Goal: Task Accomplishment & Management: Use online tool/utility

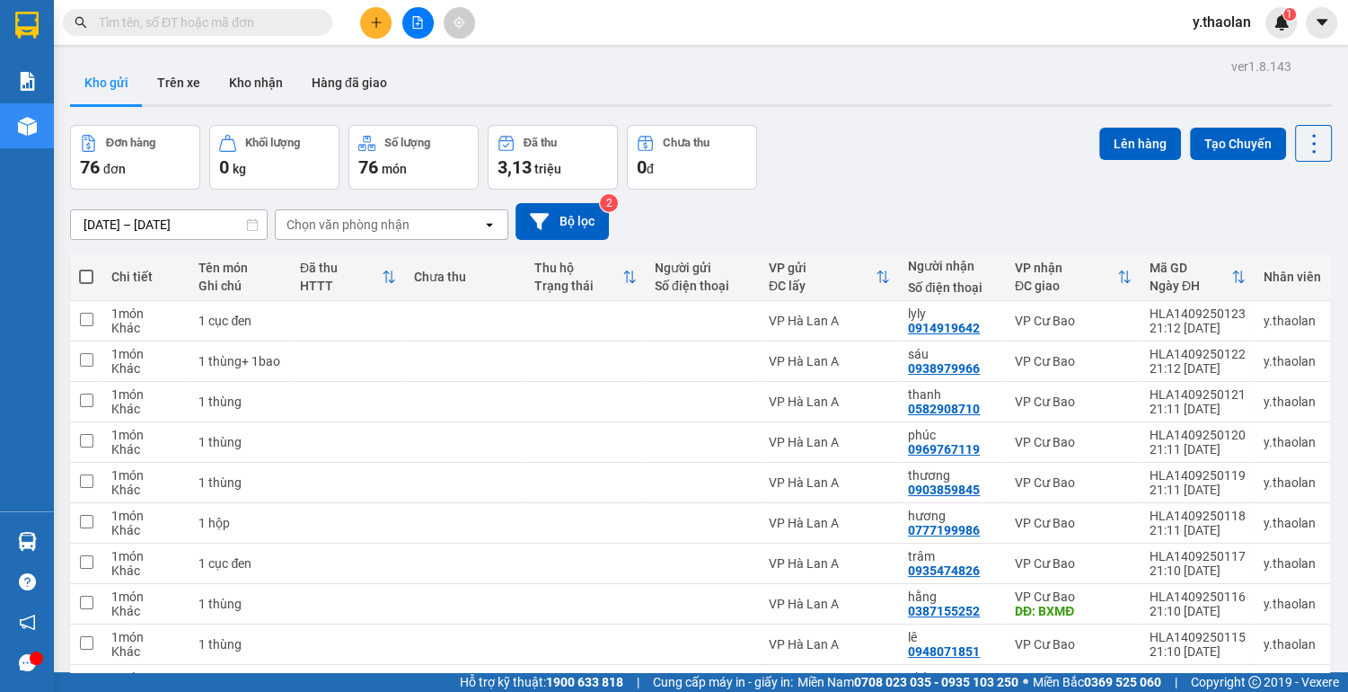
click at [419, 26] on icon "file-add" at bounding box center [417, 22] width 13 height 13
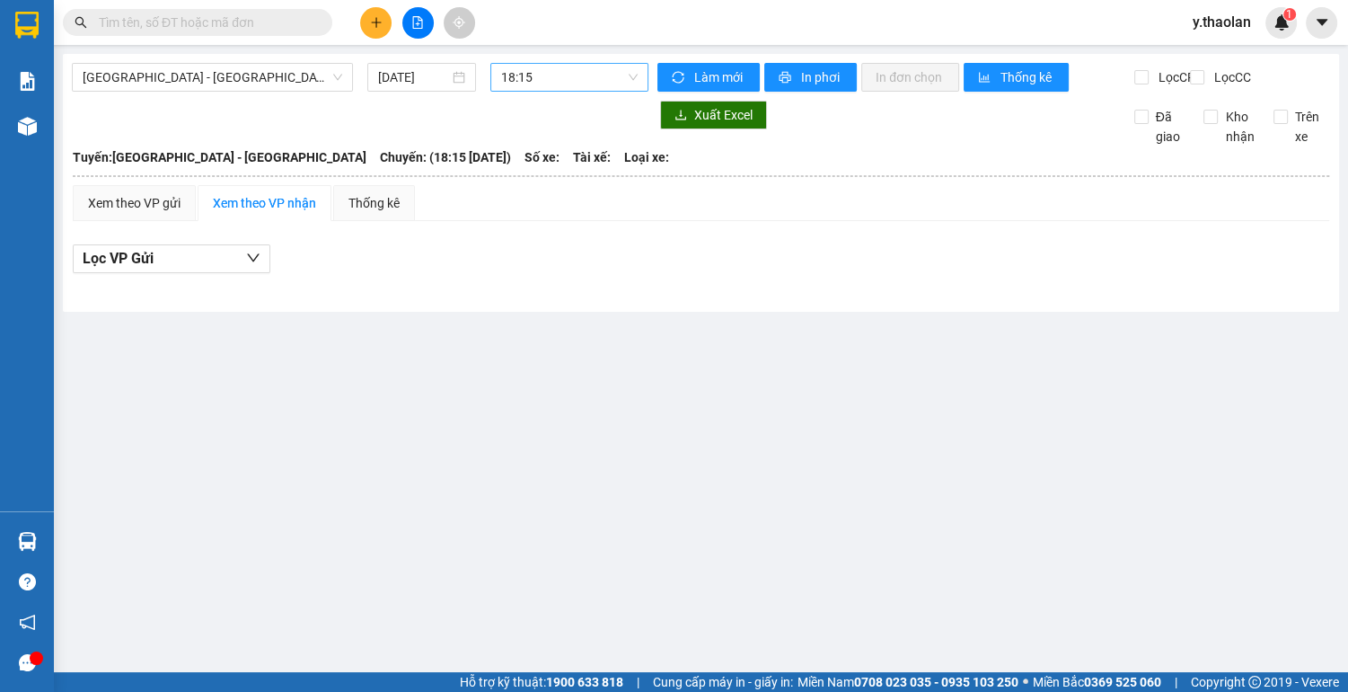
click at [531, 84] on span "18:15" at bounding box center [569, 77] width 137 height 27
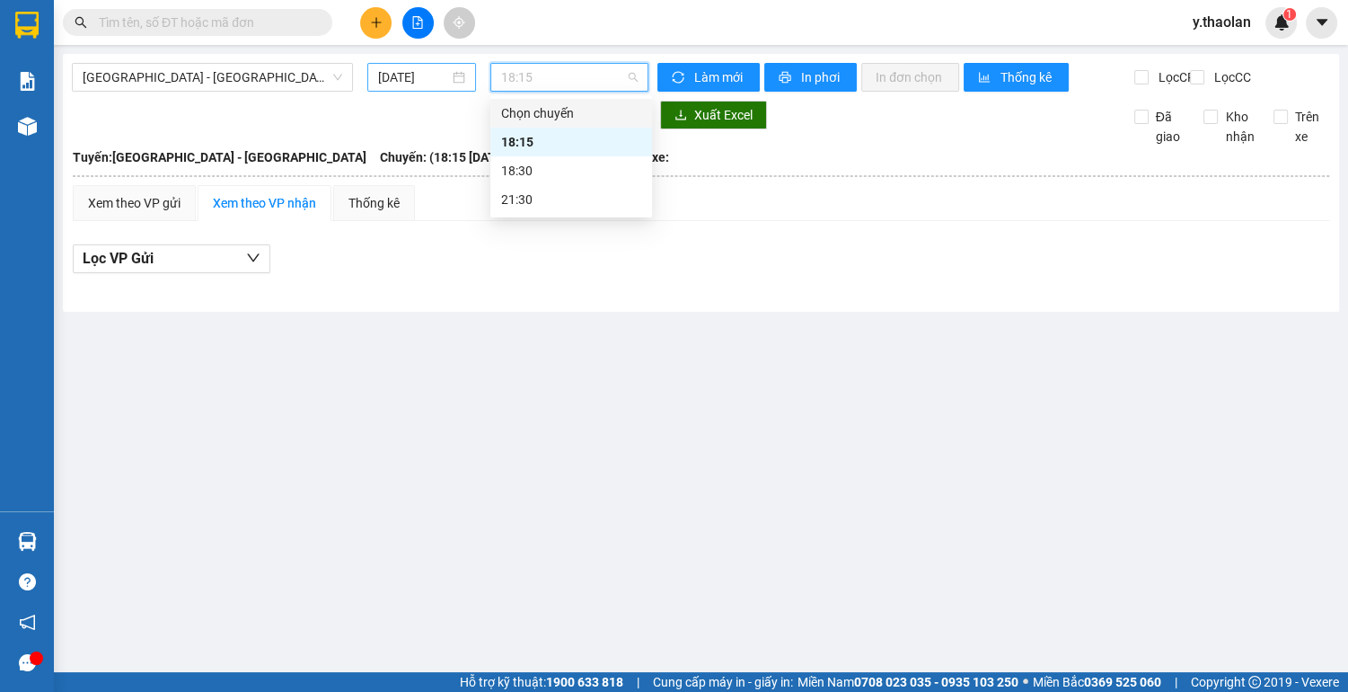
click at [422, 86] on div "15/09/2025" at bounding box center [421, 77] width 109 height 29
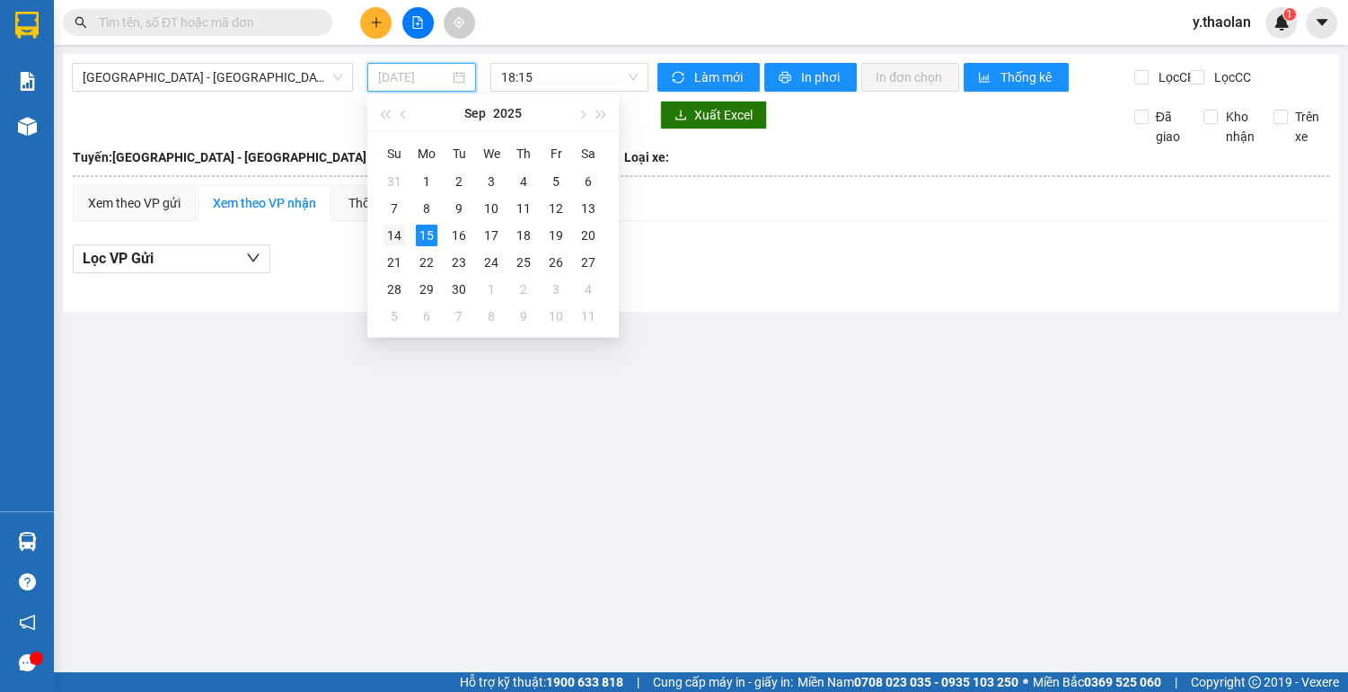
click at [388, 227] on div "14" at bounding box center [395, 236] width 22 height 22
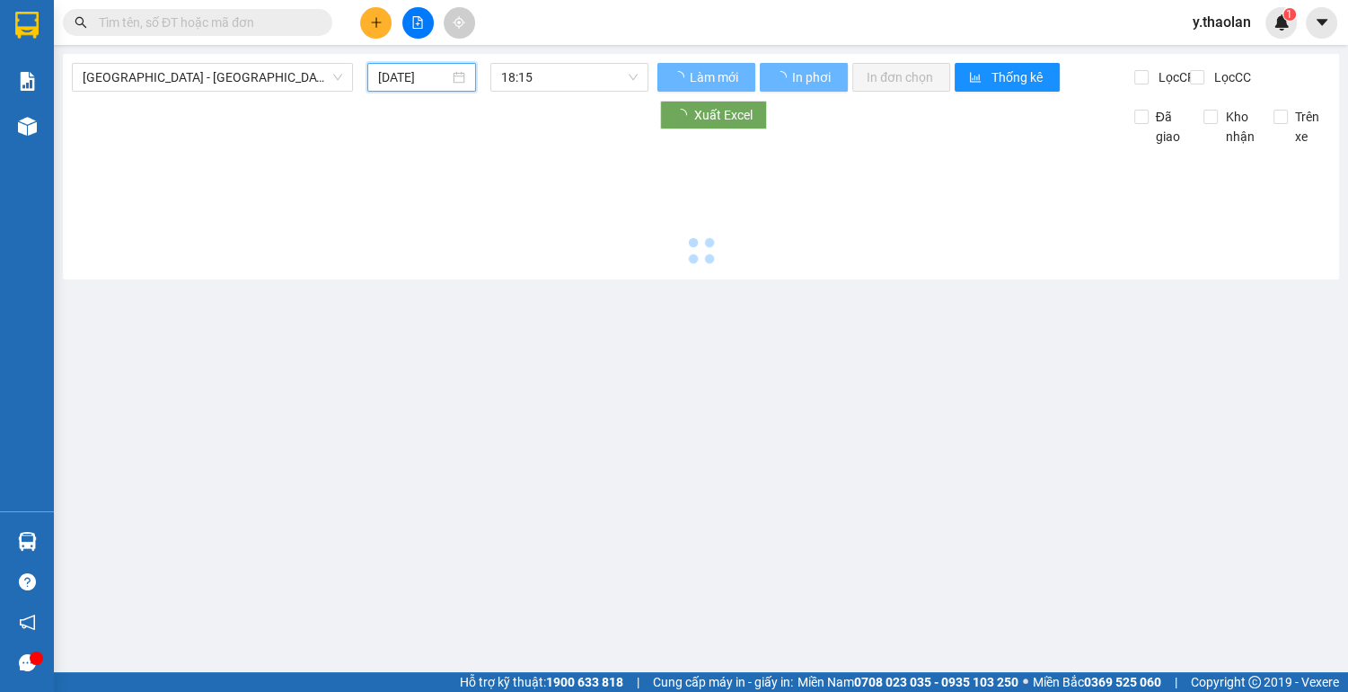
type input "14/09/2025"
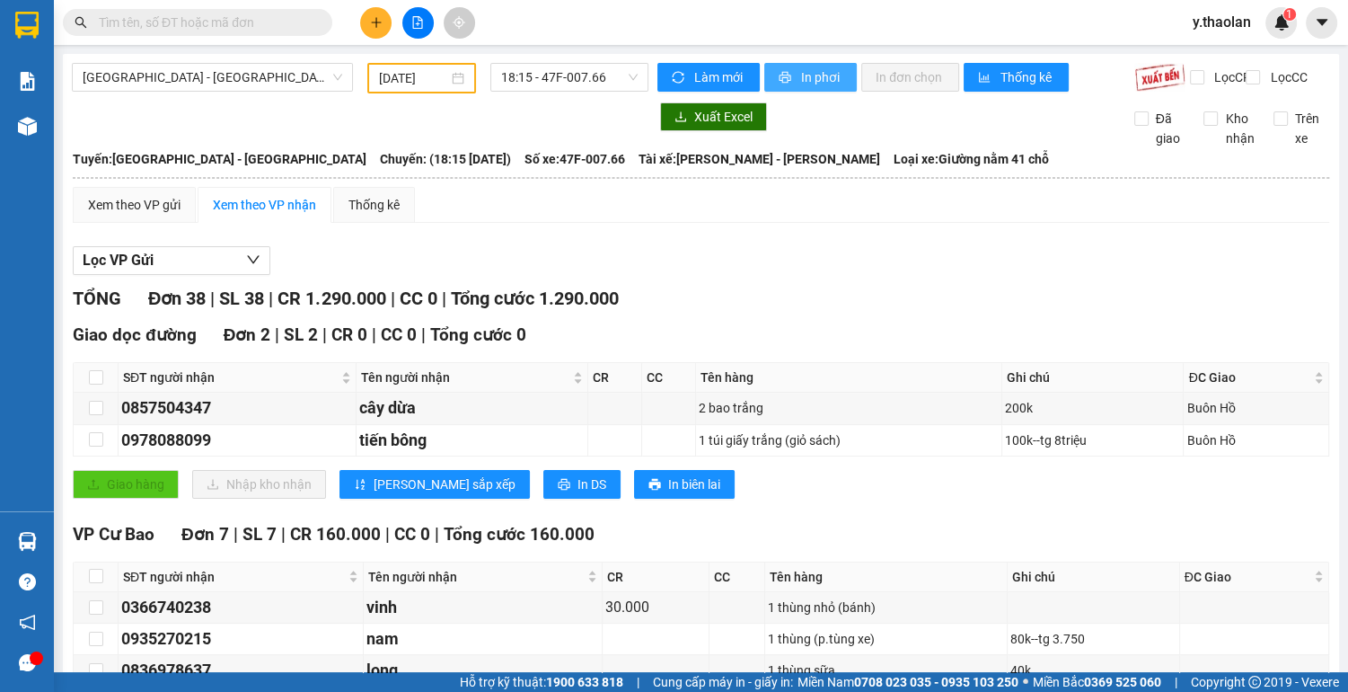
click at [789, 75] on button "In phơi" at bounding box center [810, 77] width 93 height 29
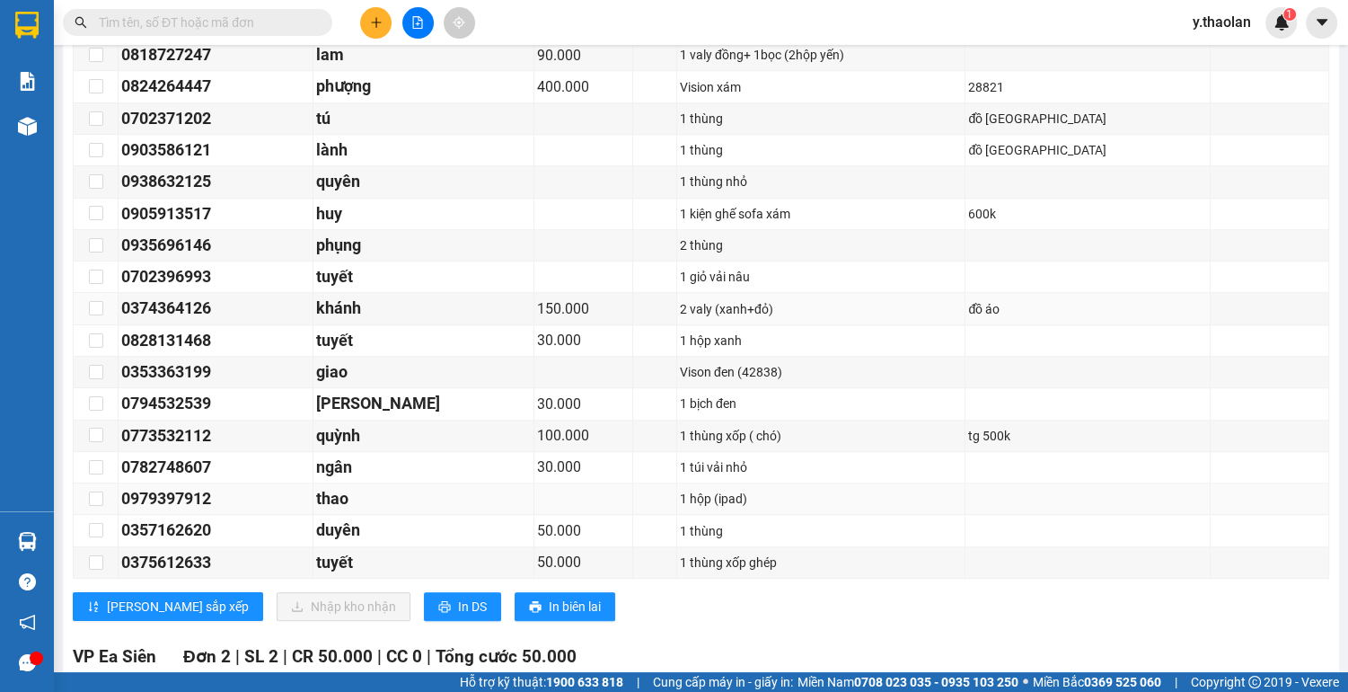
scroll to position [1365, 0]
